Goal: Information Seeking & Learning: Learn about a topic

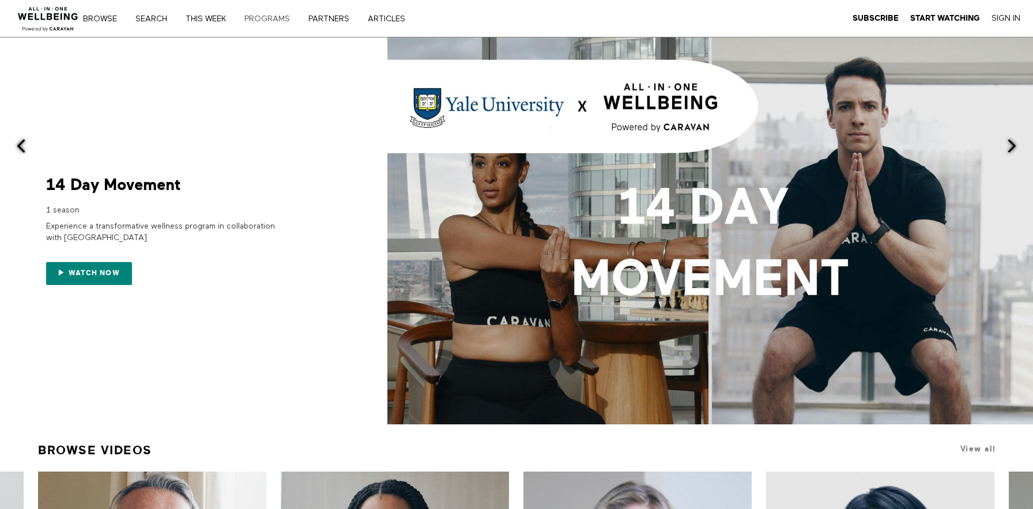
click at [255, 20] on link "PROGRAMS" at bounding box center [271, 19] width 62 height 8
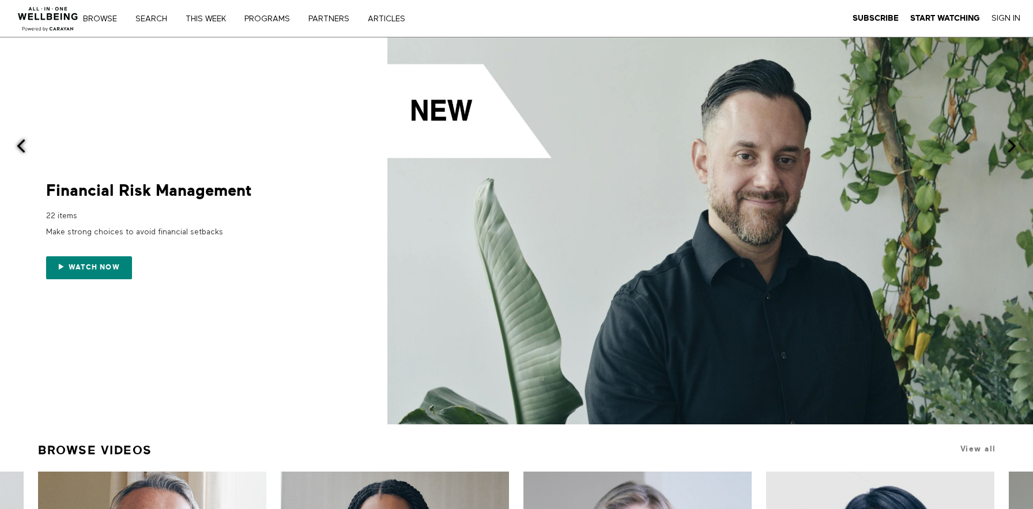
click at [394, 13] on nav "Browse Search THIS WEEK PROGRAMS PARTNERS ARTICLES Subscribe Start Watching Sig…" at bounding box center [260, 19] width 338 height 12
click at [392, 26] on div "Browse Search THIS WEEK PROGRAMS PARTNERS ARTICLES Subscribe Start Watching Sig…" at bounding box center [355, 18] width 710 height 37
click at [392, 20] on link "ARTICLES" at bounding box center [391, 19] width 54 height 8
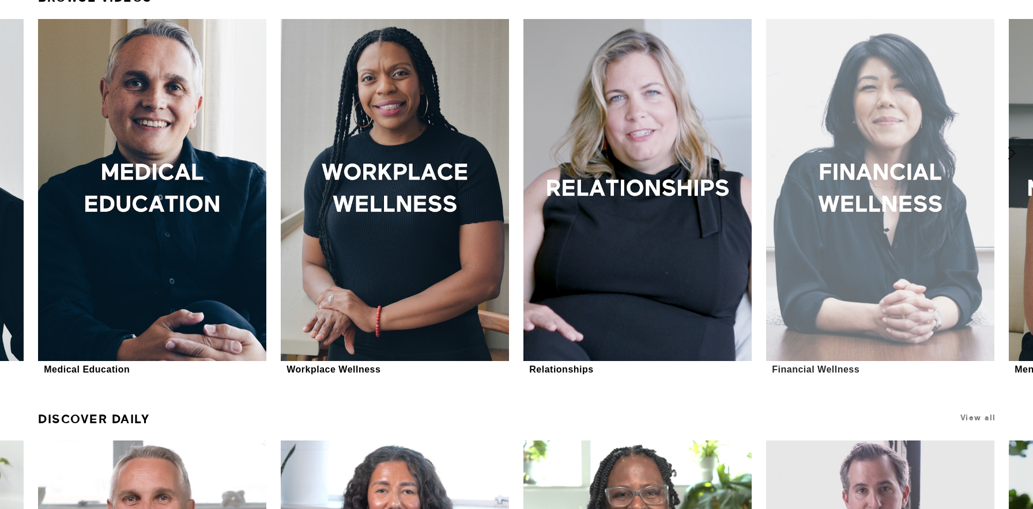
scroll to position [446, 0]
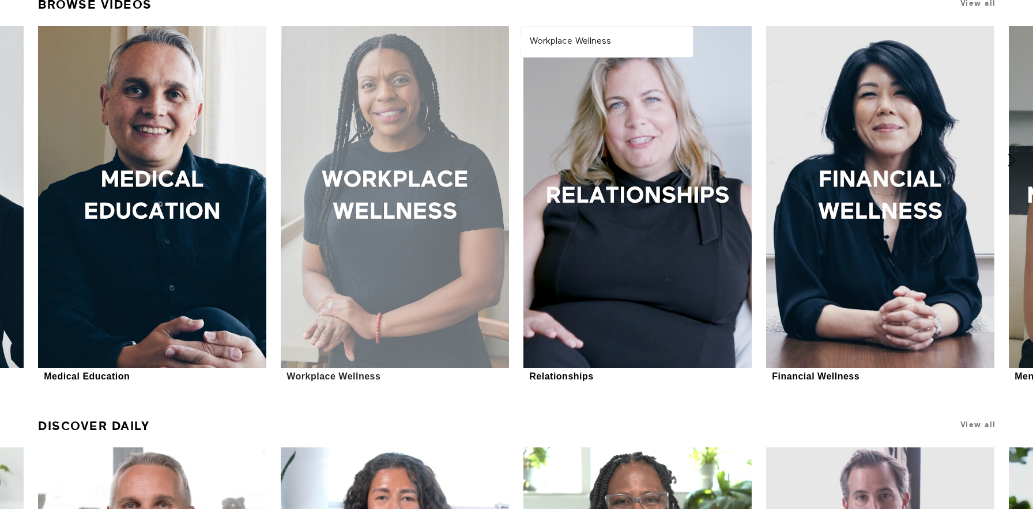
click at [424, 187] on div at bounding box center [395, 197] width 228 height 342
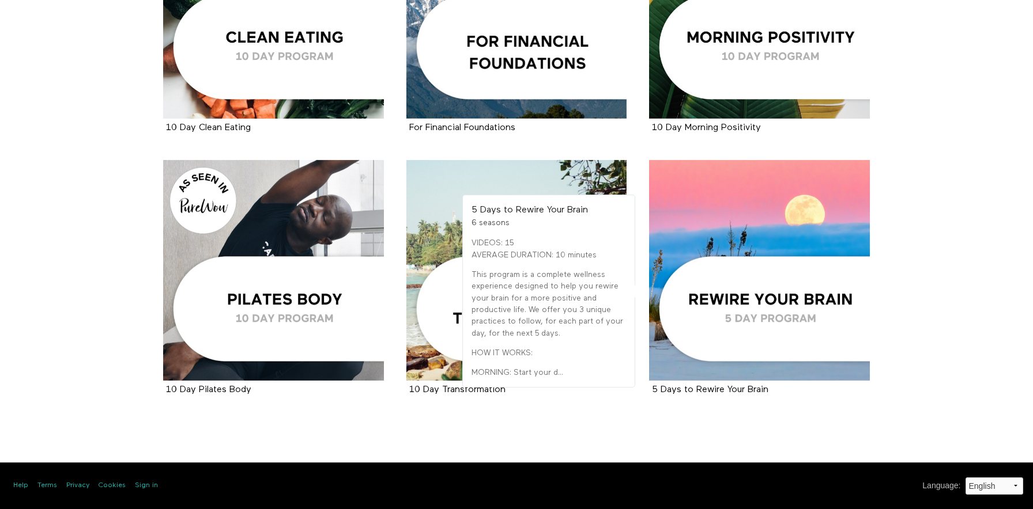
scroll to position [1556, 0]
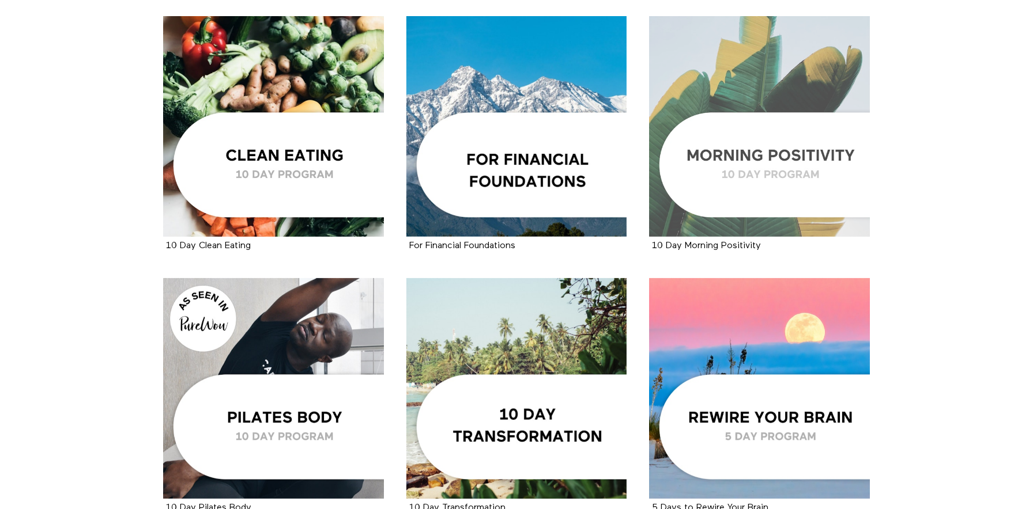
click at [681, 159] on div at bounding box center [759, 126] width 221 height 221
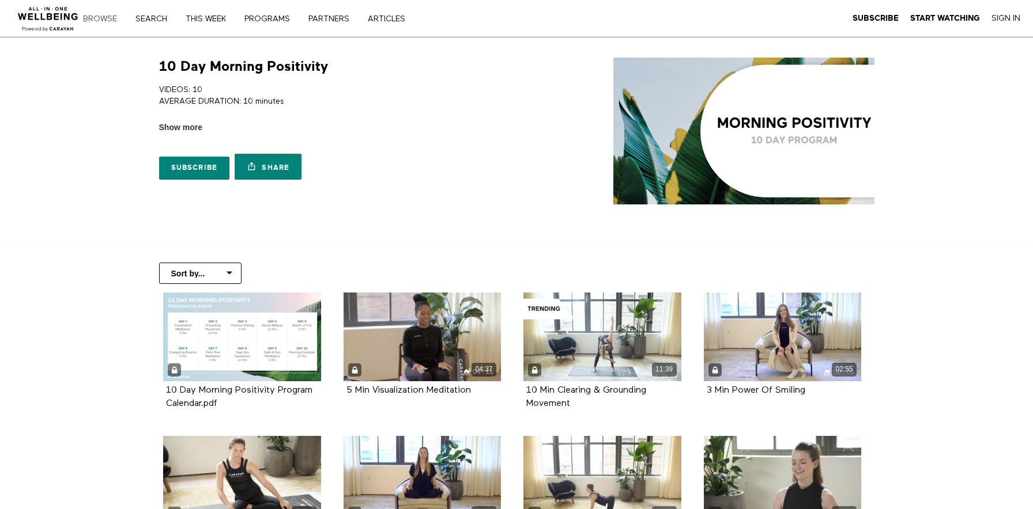
click at [108, 21] on link "Browse" at bounding box center [104, 19] width 50 height 8
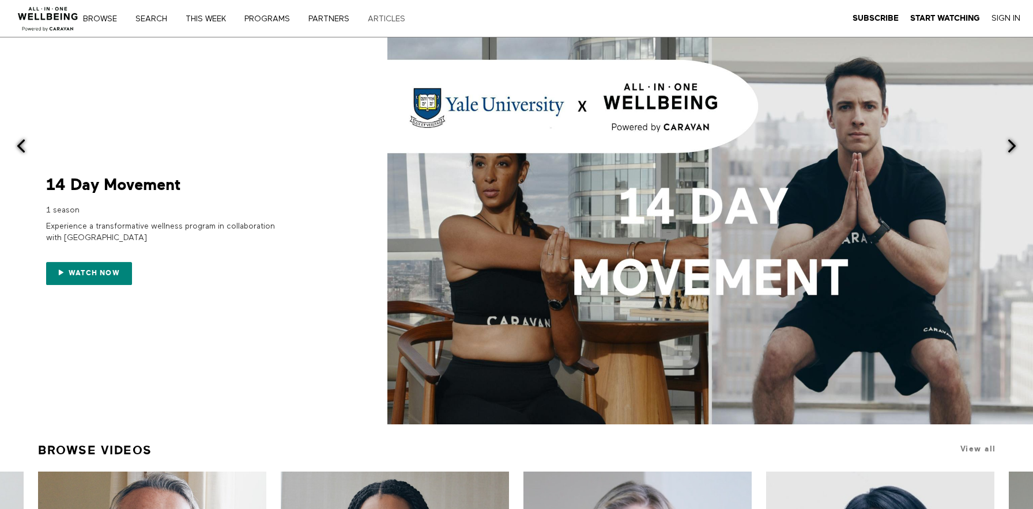
click at [388, 18] on link "ARTICLES" at bounding box center [391, 19] width 54 height 8
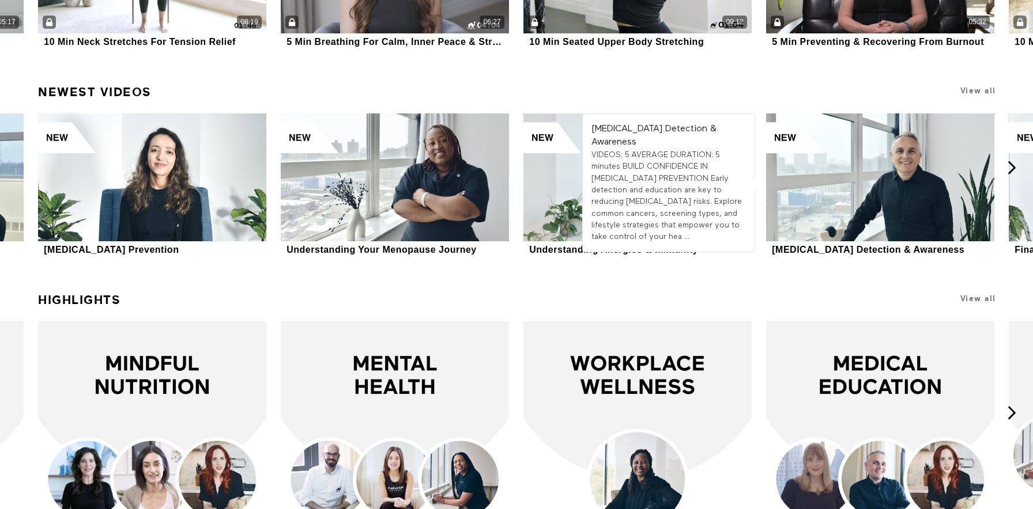
scroll to position [2233, 0]
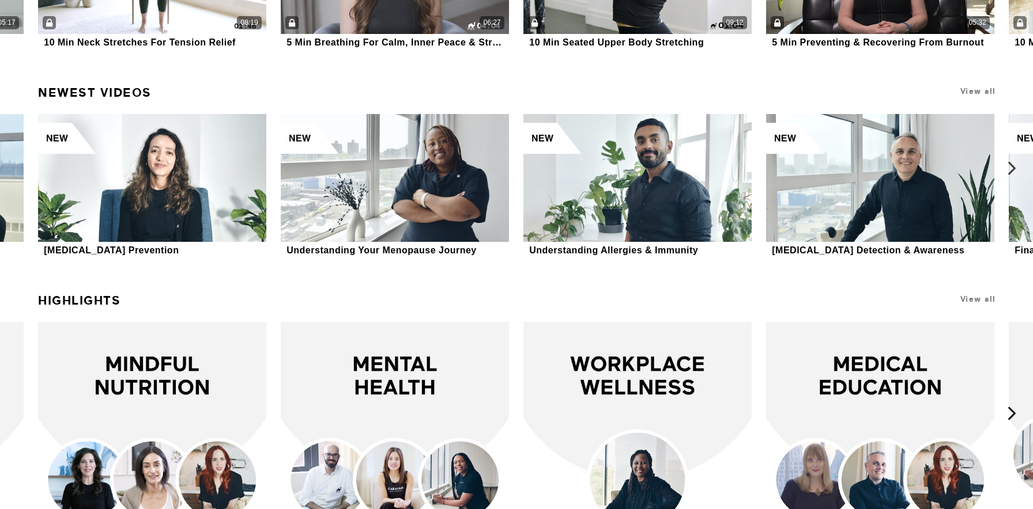
click at [1011, 166] on icon at bounding box center [1011, 168] width 14 height 14
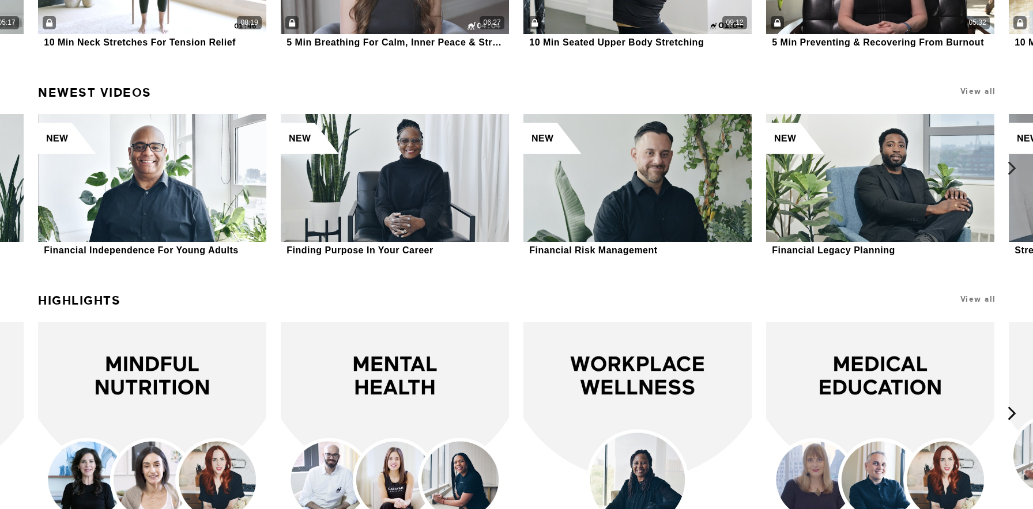
click at [1011, 167] on icon at bounding box center [1011, 168] width 14 height 14
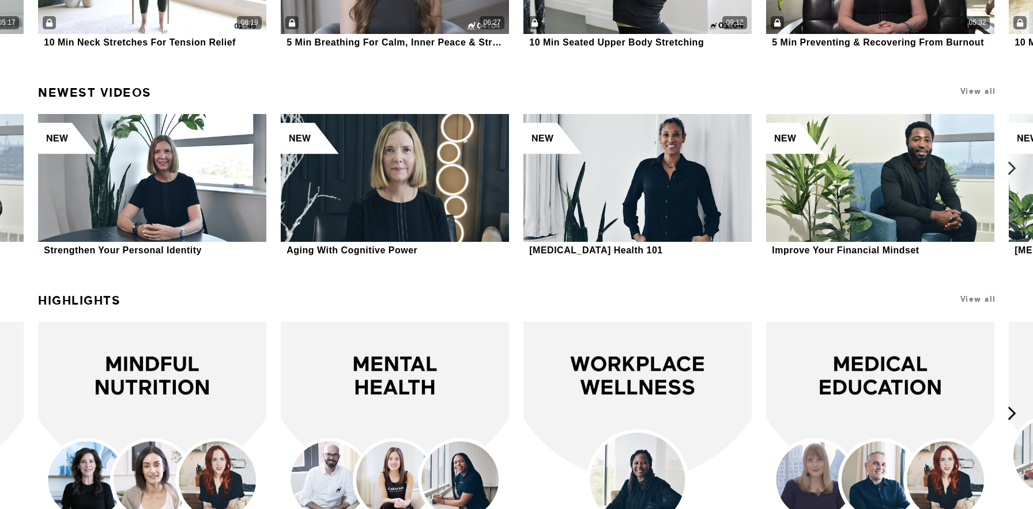
click at [1010, 167] on icon at bounding box center [1011, 168] width 14 height 14
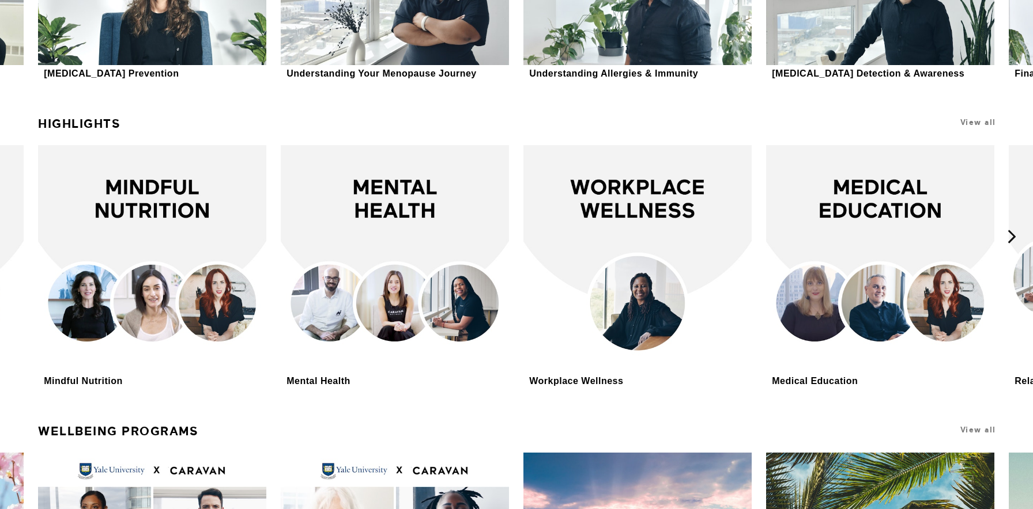
scroll to position [2371, 0]
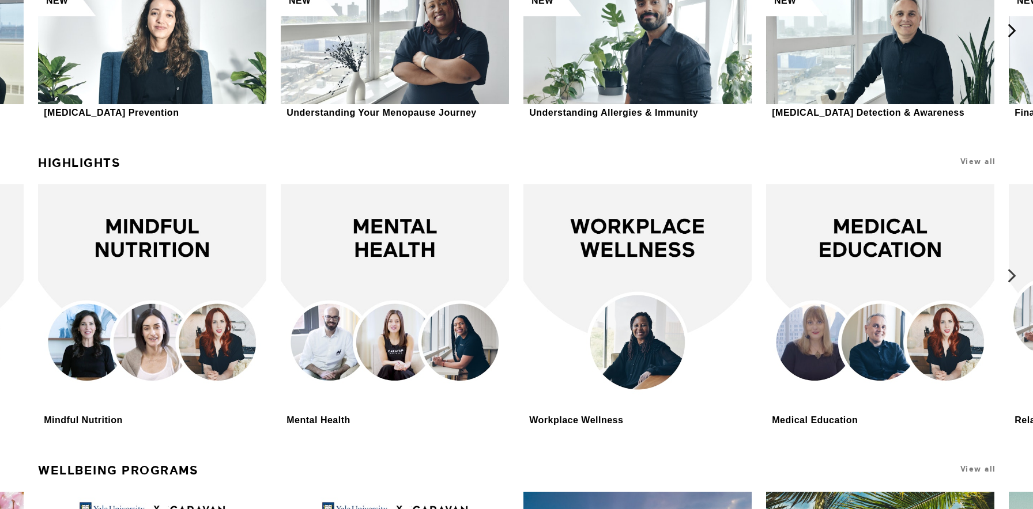
click at [1013, 280] on icon at bounding box center [1011, 276] width 14 height 14
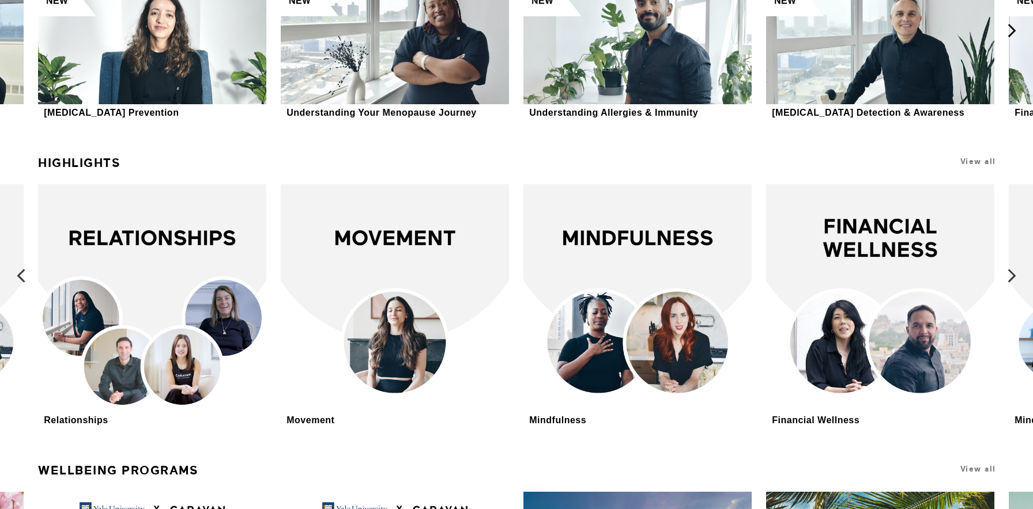
click at [24, 277] on icon at bounding box center [21, 276] width 14 height 14
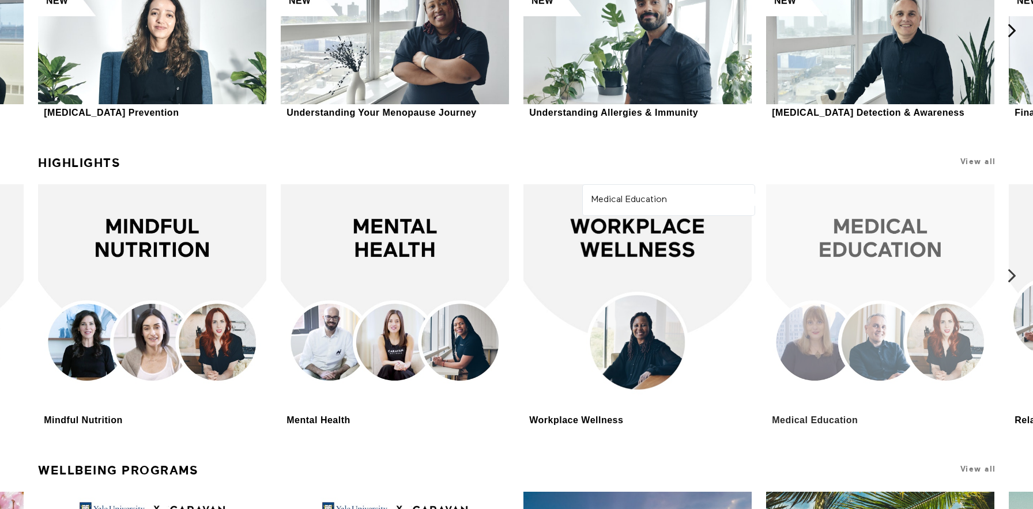
click at [879, 245] on div at bounding box center [880, 298] width 228 height 228
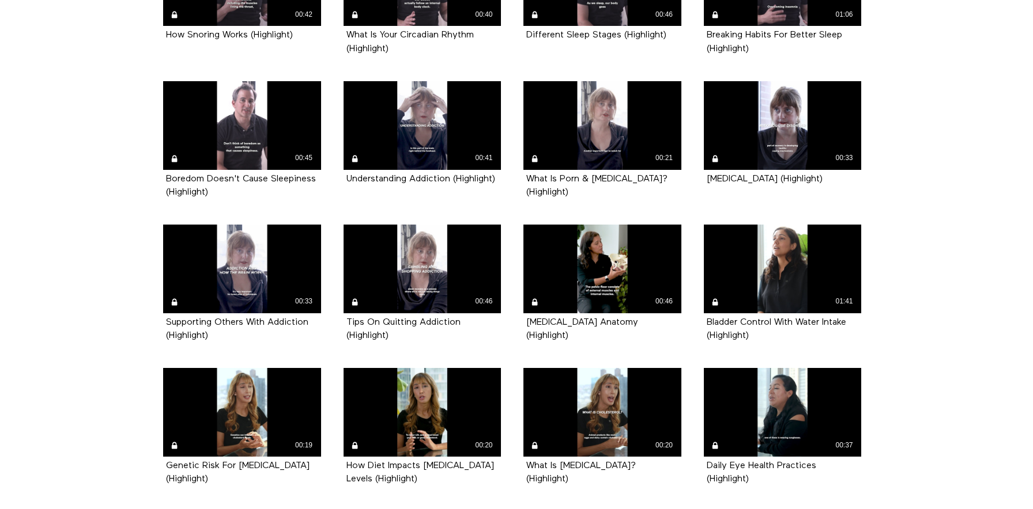
scroll to position [4187, 0]
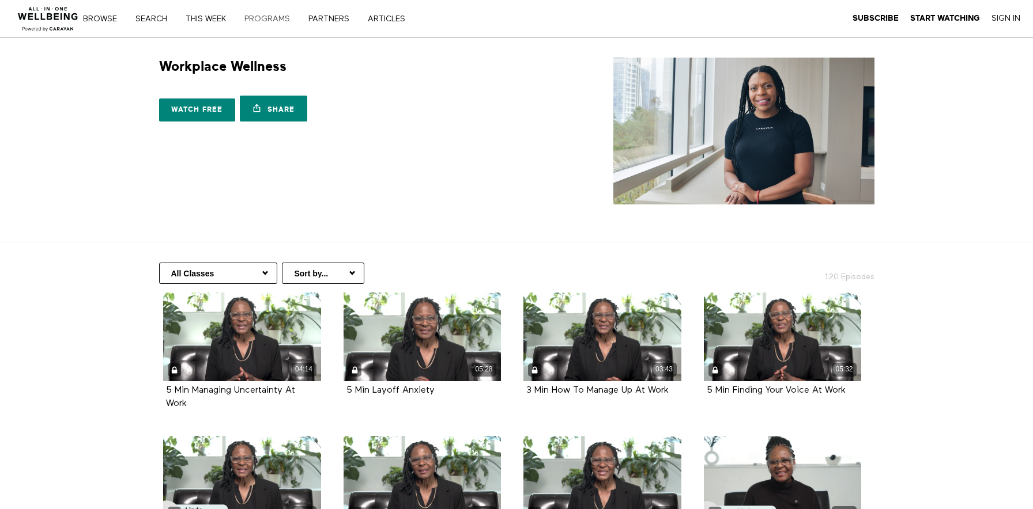
click at [277, 17] on link "PROGRAMS" at bounding box center [271, 19] width 62 height 8
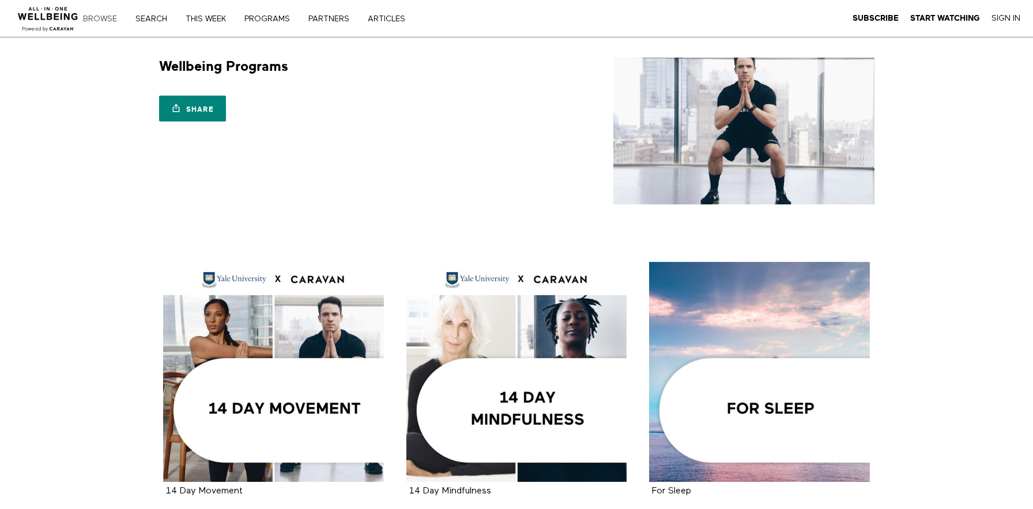
click at [93, 17] on link "Browse" at bounding box center [104, 19] width 50 height 8
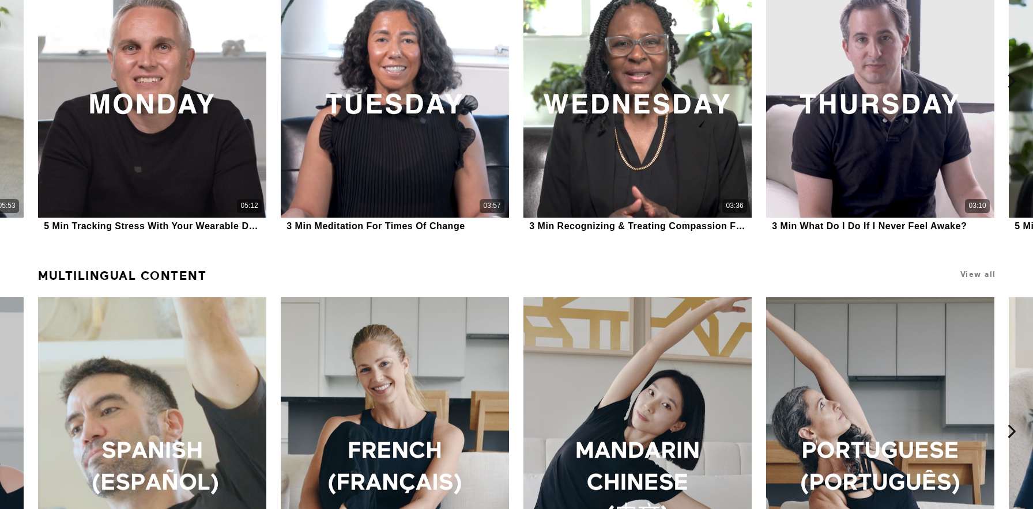
scroll to position [1142, 0]
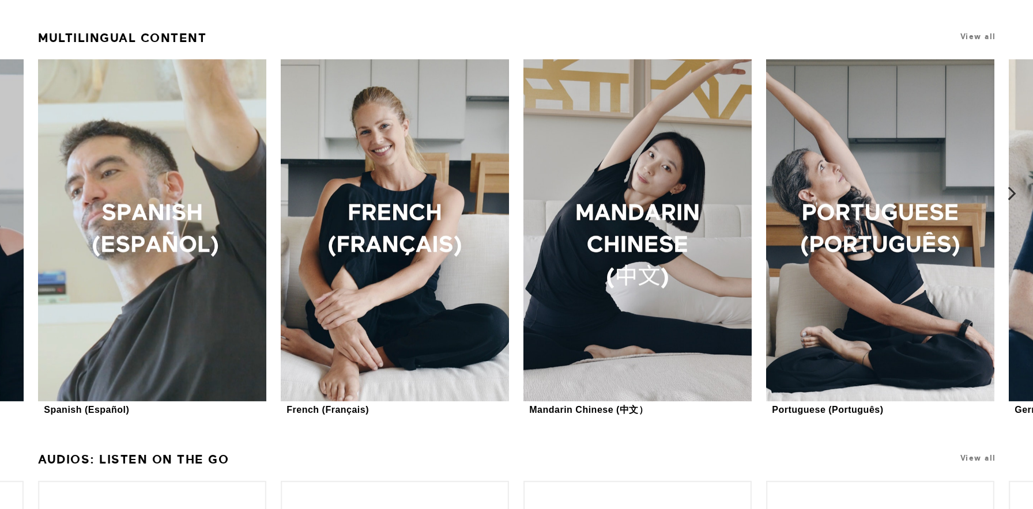
click at [1013, 193] on icon at bounding box center [1011, 194] width 14 height 14
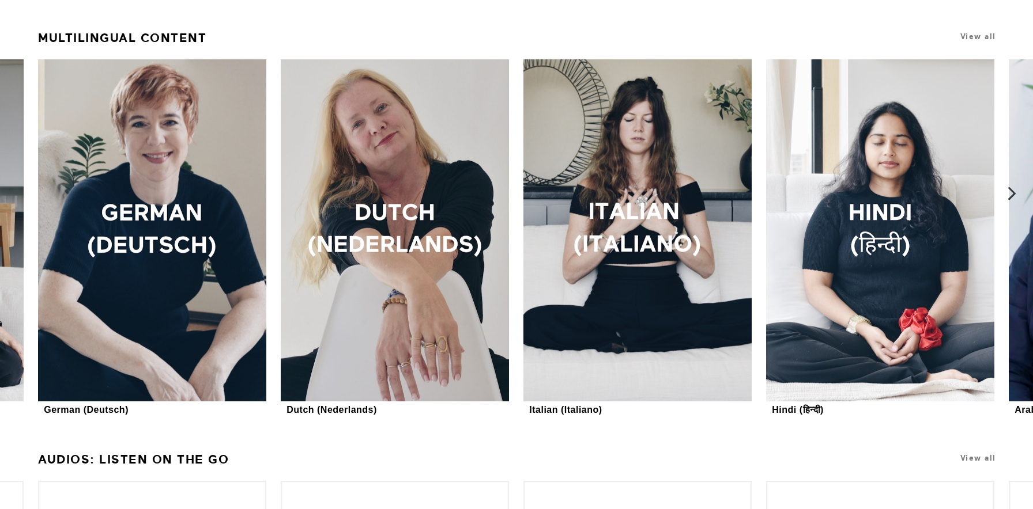
click at [1012, 193] on icon at bounding box center [1011, 194] width 14 height 14
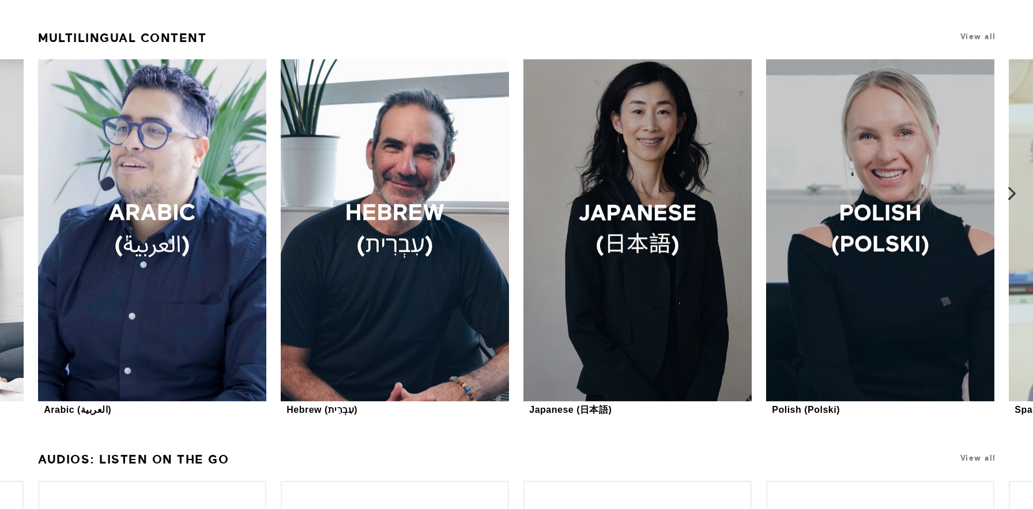
click at [1012, 193] on icon at bounding box center [1011, 194] width 14 height 14
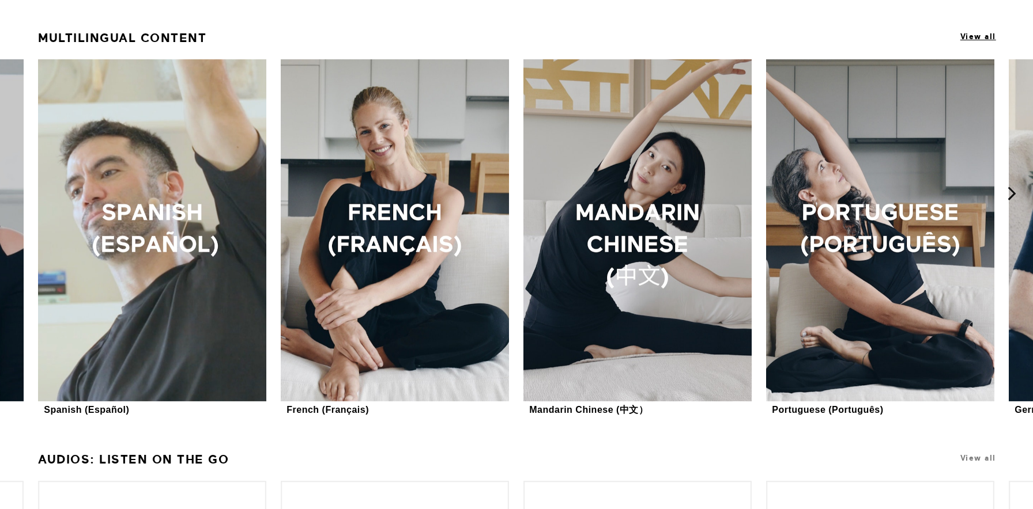
click at [975, 38] on span "View all" at bounding box center [978, 36] width 36 height 9
click at [981, 35] on span "View all" at bounding box center [978, 36] width 36 height 9
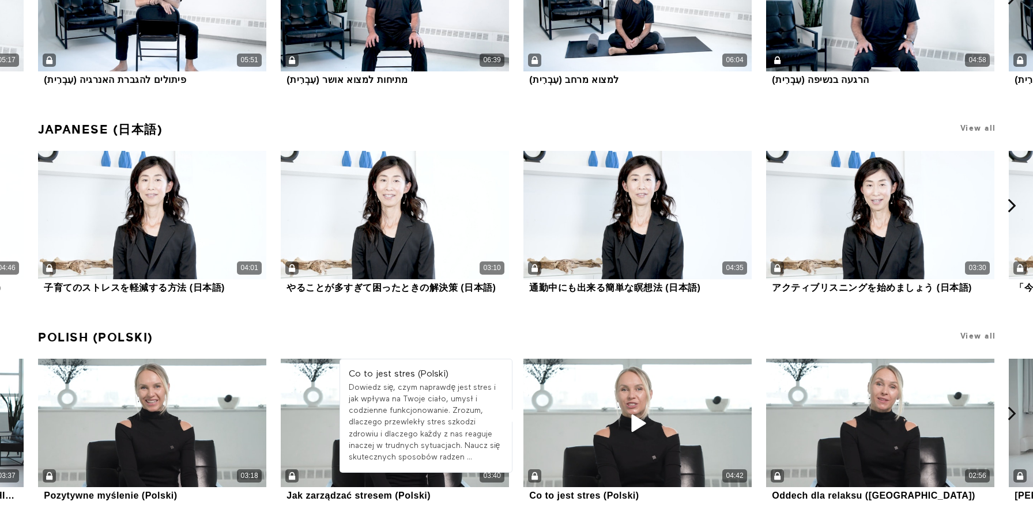
scroll to position [8582, 0]
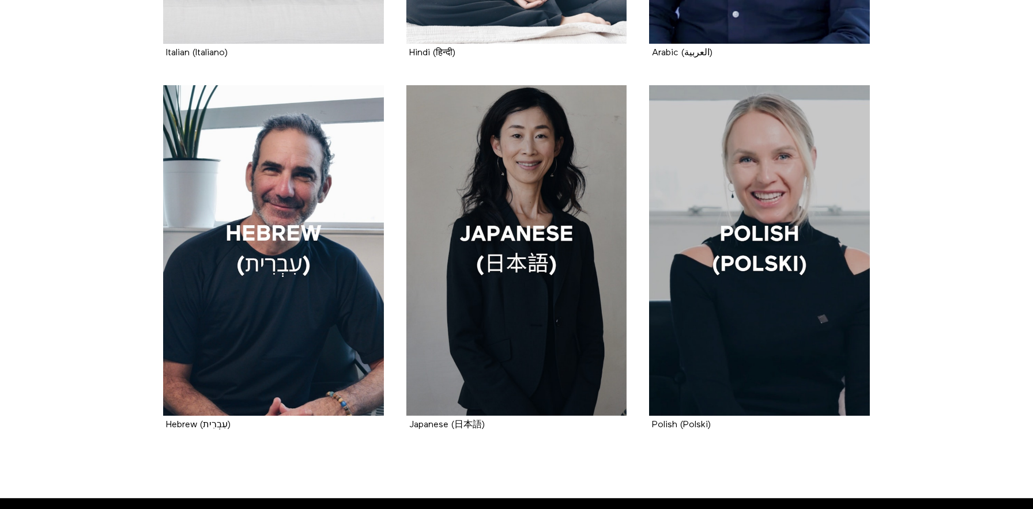
scroll to position [1329, 0]
